Goal: Download file/media

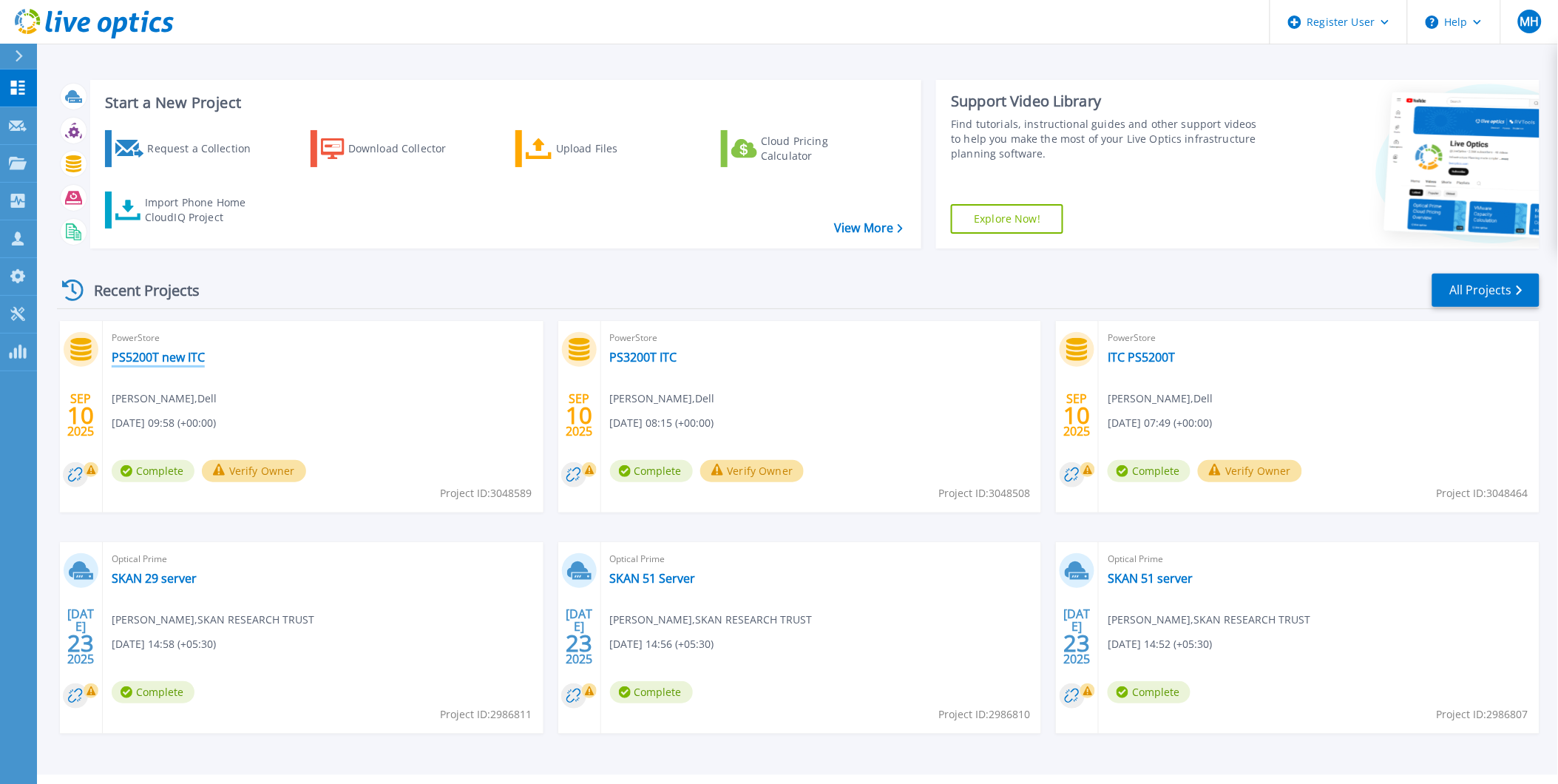
click at [157, 360] on link "PS5200T new ITC" at bounding box center [158, 357] width 94 height 15
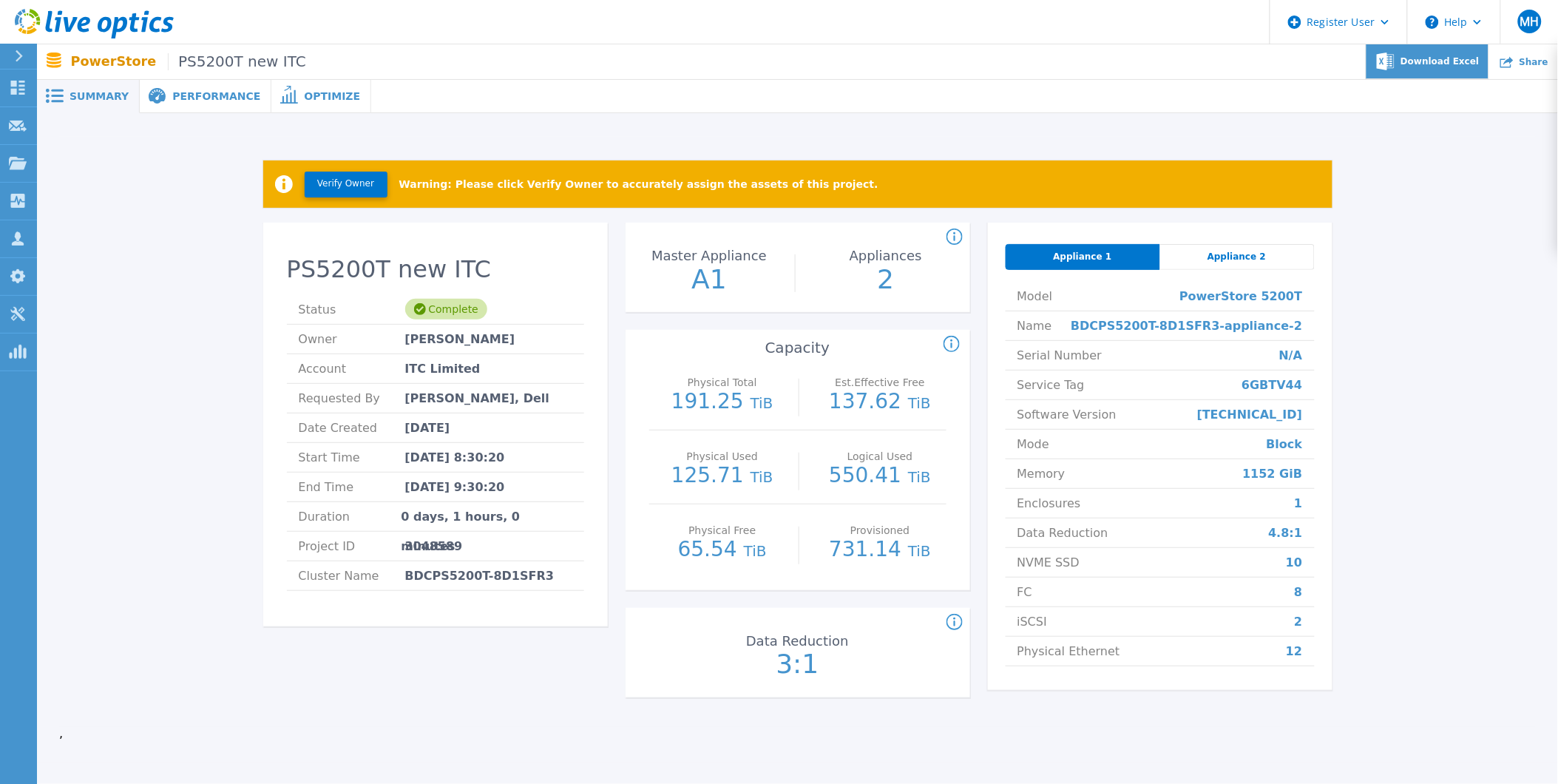
click at [1472, 61] on span "Download Excel" at bounding box center [1440, 61] width 78 height 9
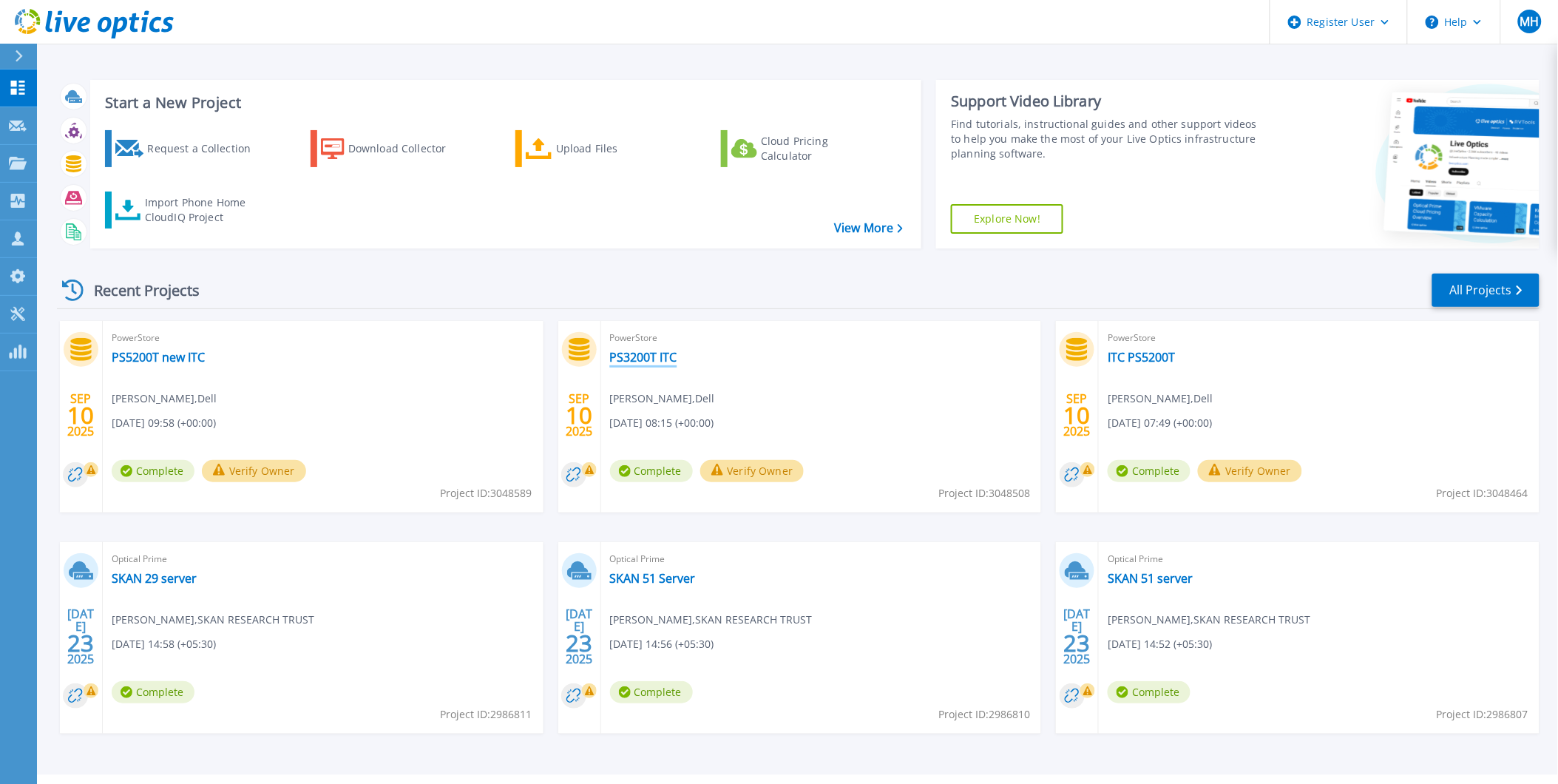
click at [640, 358] on link "PS3200T ITC" at bounding box center [644, 357] width 67 height 15
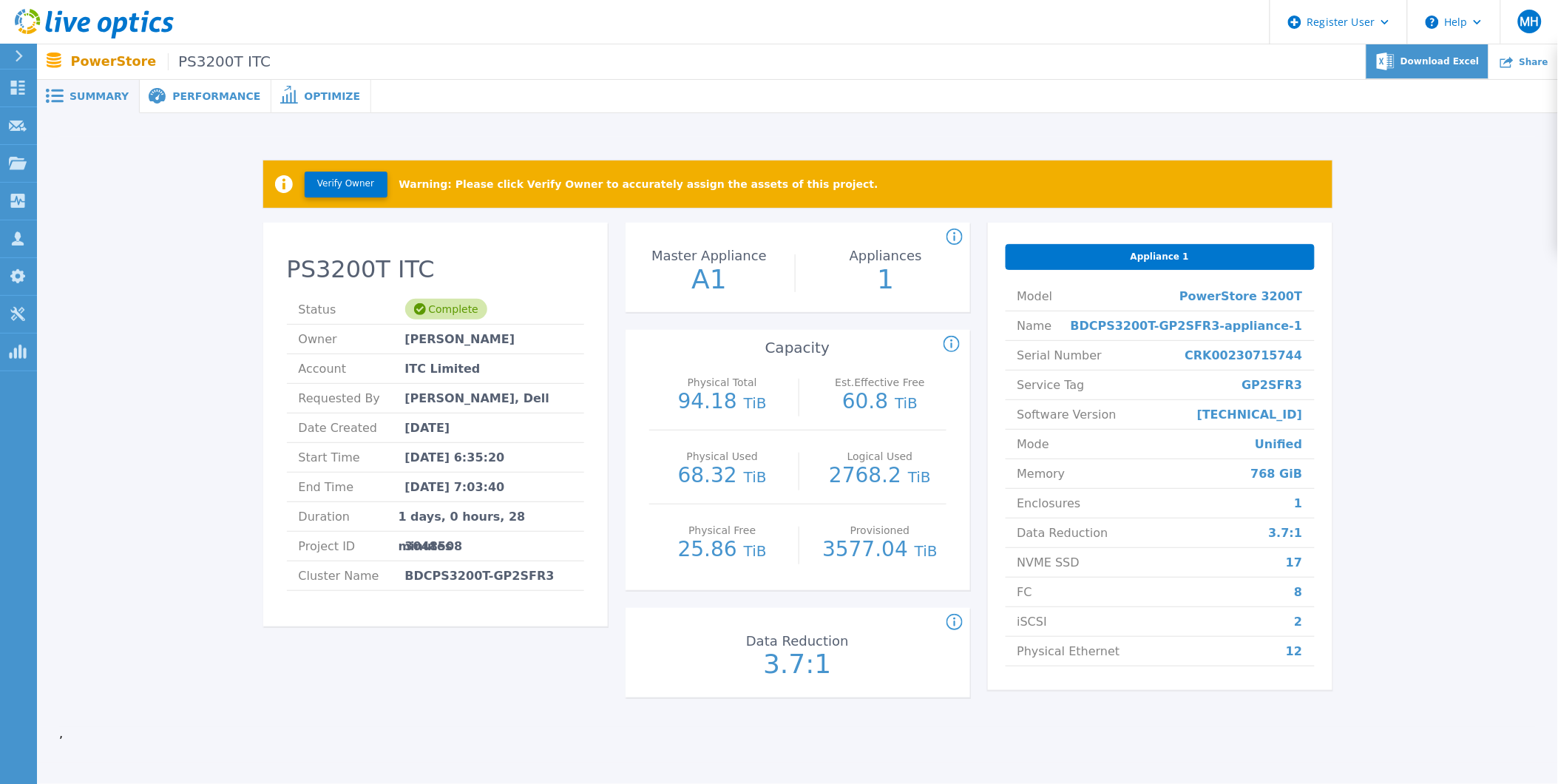
click at [1444, 58] on span "Download Excel" at bounding box center [1440, 61] width 78 height 9
click at [1053, 85] on div at bounding box center [964, 97] width 1187 height 34
click at [1393, 473] on div "Verify Owner Warning: Please click Verify Owner to accurately assign the assets…" at bounding box center [797, 432] width 1476 height 590
